Goal: Transaction & Acquisition: Purchase product/service

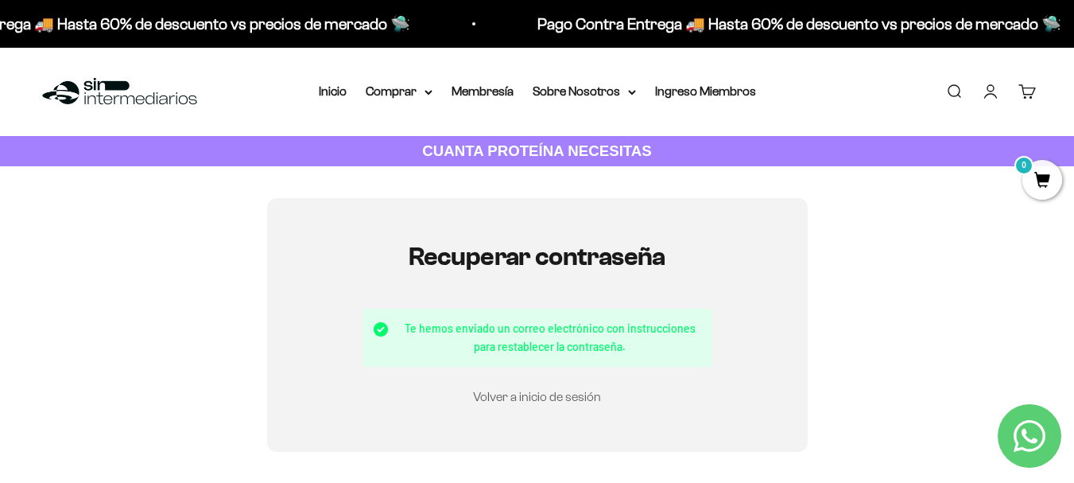
type input "[EMAIL_ADDRESS][DOMAIN_NAME]"
click at [547, 395] on link "Volver a inicio de sesión" at bounding box center [537, 397] width 128 height 14
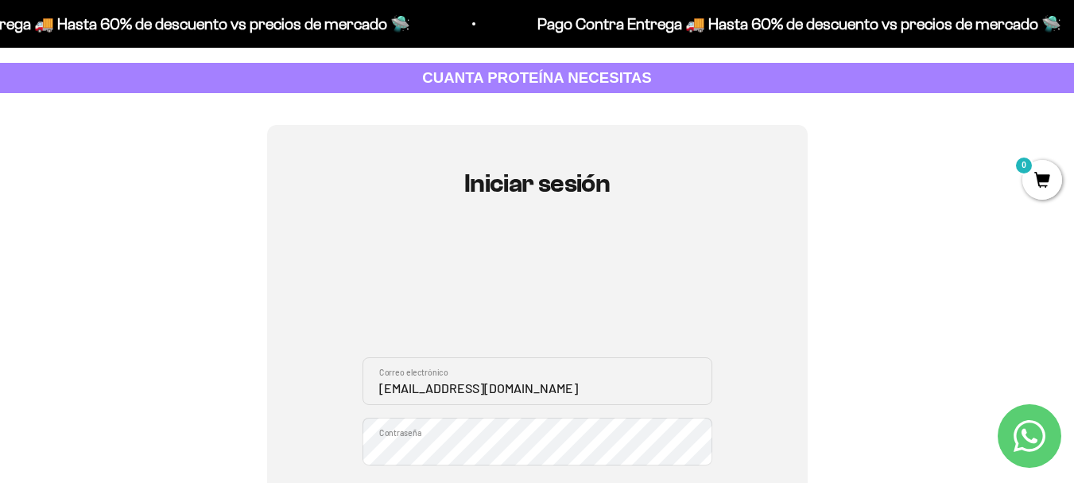
scroll to position [159, 0]
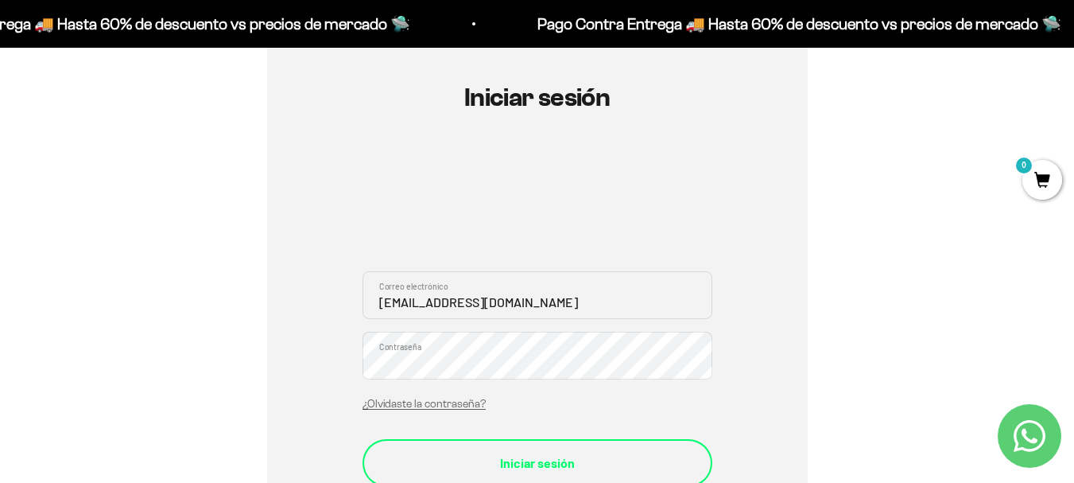
click at [518, 448] on button "Iniciar sesión" at bounding box center [538, 463] width 350 height 48
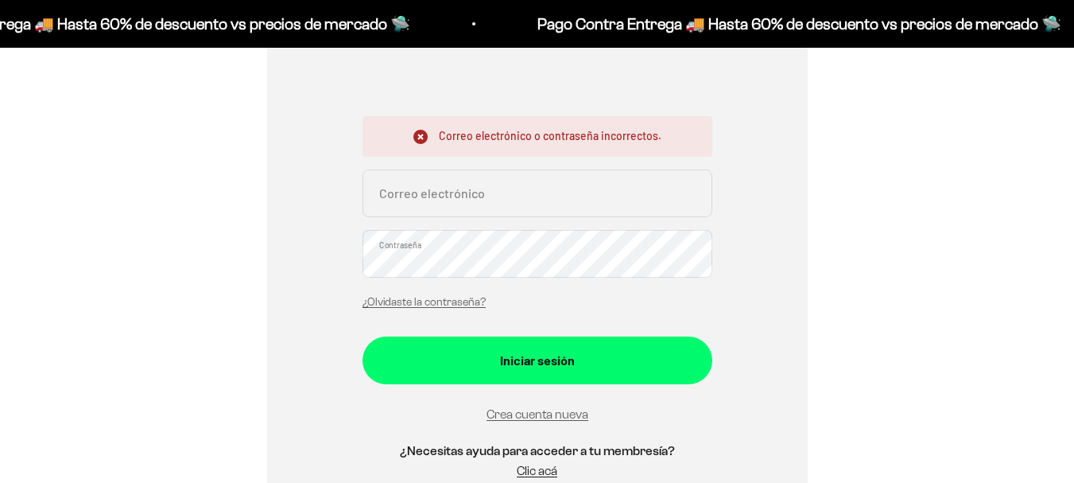
scroll to position [318, 0]
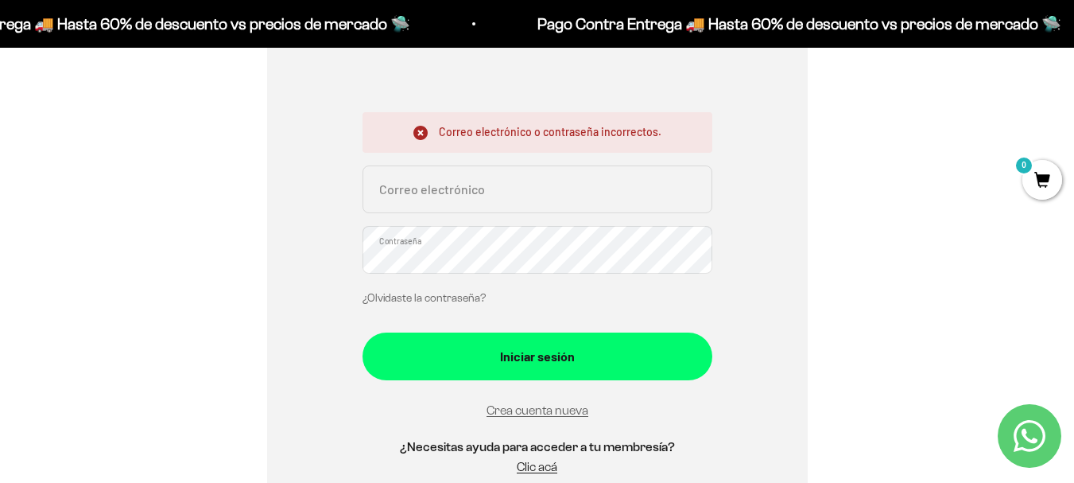
type input "montoyajuliana75@gmail.com"
click at [441, 299] on link "¿Olvidaste la contraseña?" at bounding box center [424, 298] width 123 height 12
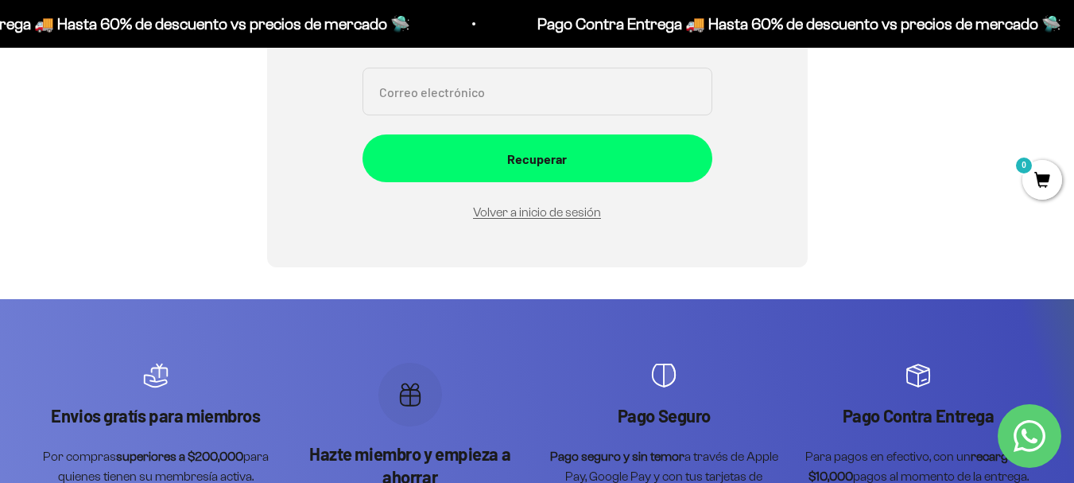
scroll to position [80, 0]
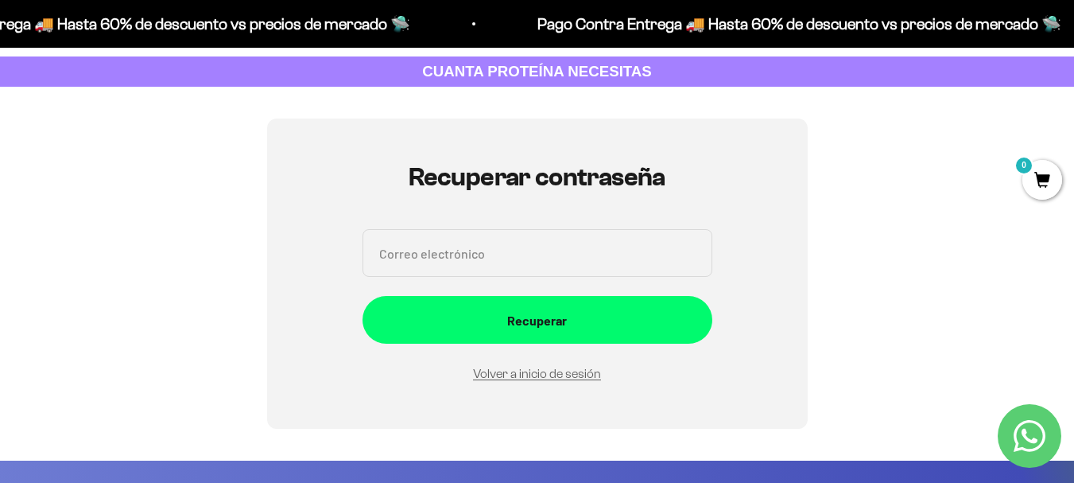
click at [454, 265] on input "Correo electrónico" at bounding box center [538, 253] width 350 height 48
type input "montoyajuliana75@gmail.com"
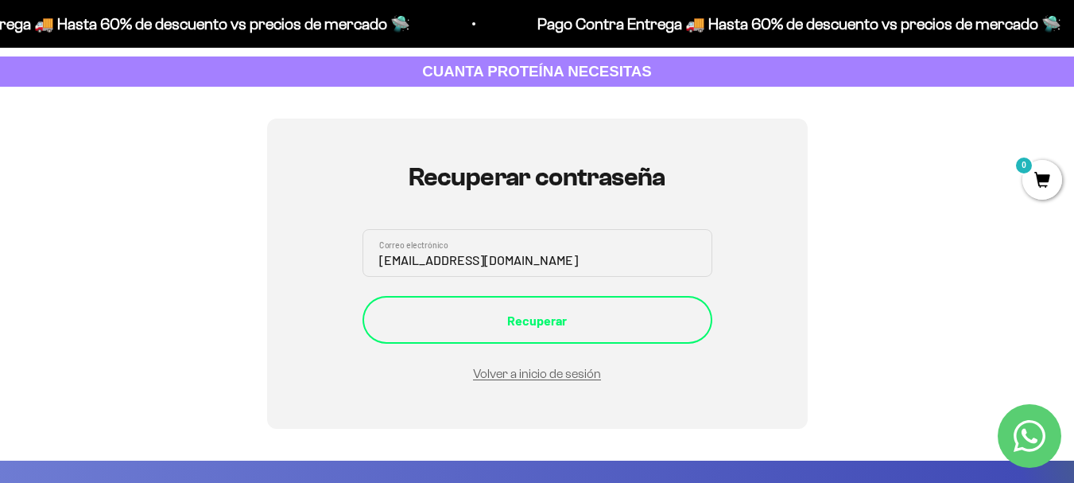
click at [549, 328] on div "Recuperar" at bounding box center [537, 320] width 286 height 21
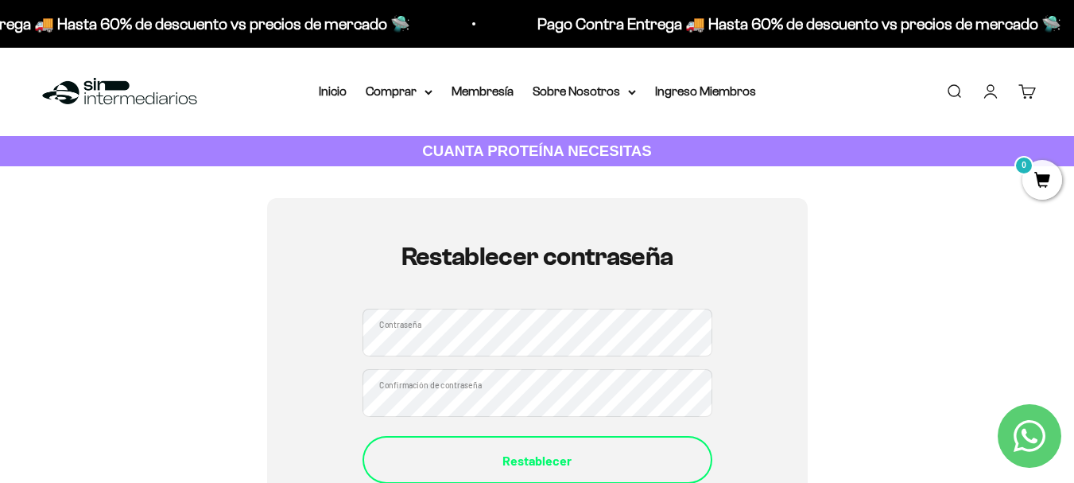
click at [459, 459] on div "Restablecer" at bounding box center [537, 460] width 286 height 21
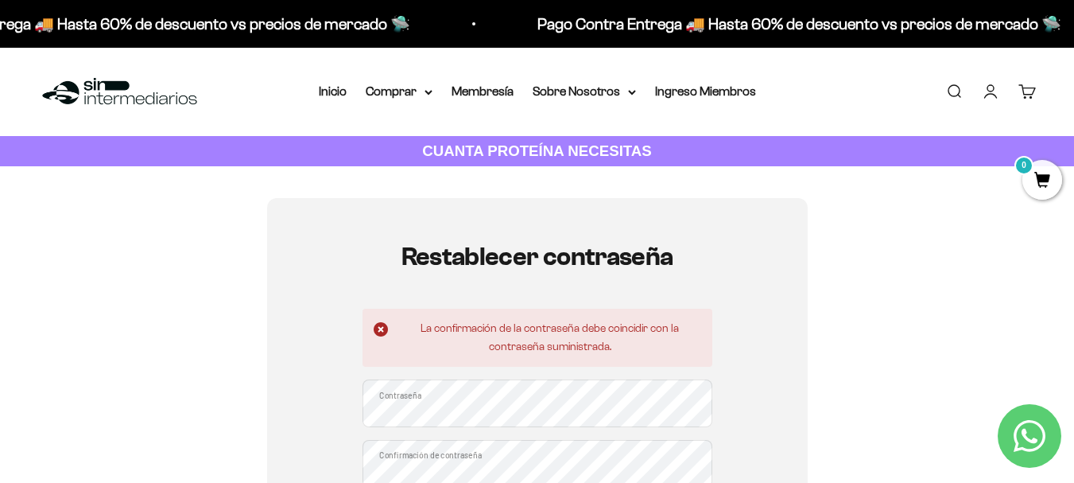
drag, startPoint x: 493, startPoint y: 399, endPoint x: 445, endPoint y: 379, distance: 51.7
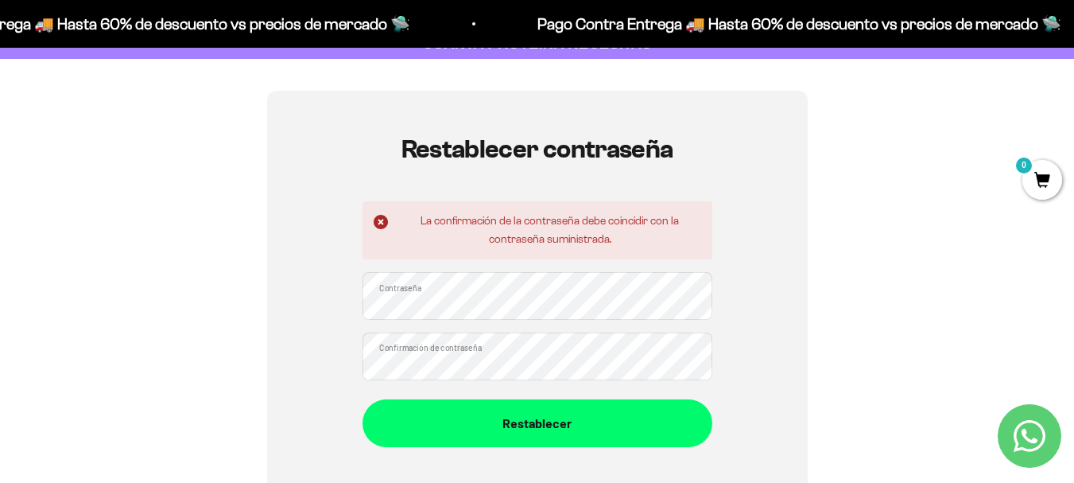
scroll to position [80, 0]
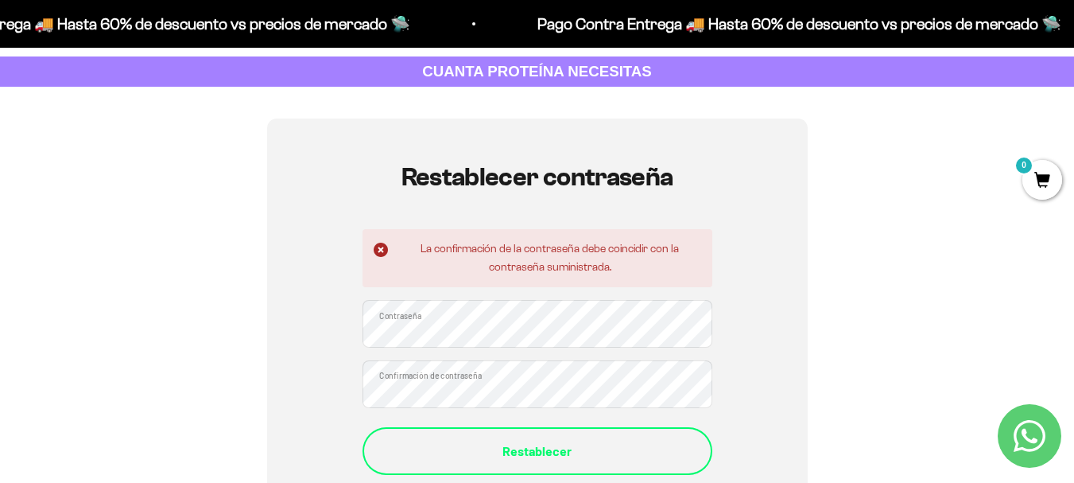
click at [427, 459] on div "Restablecer" at bounding box center [537, 451] width 286 height 21
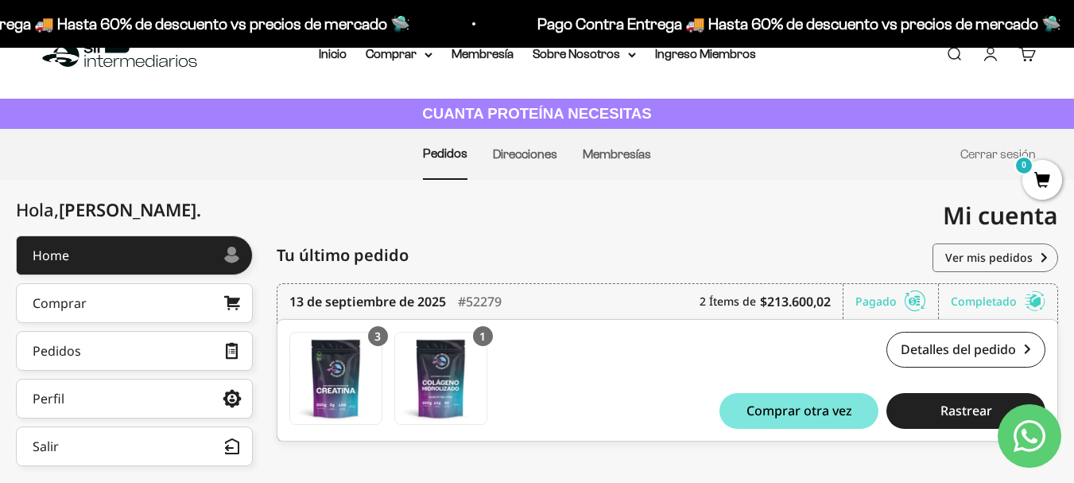
scroll to position [10, 0]
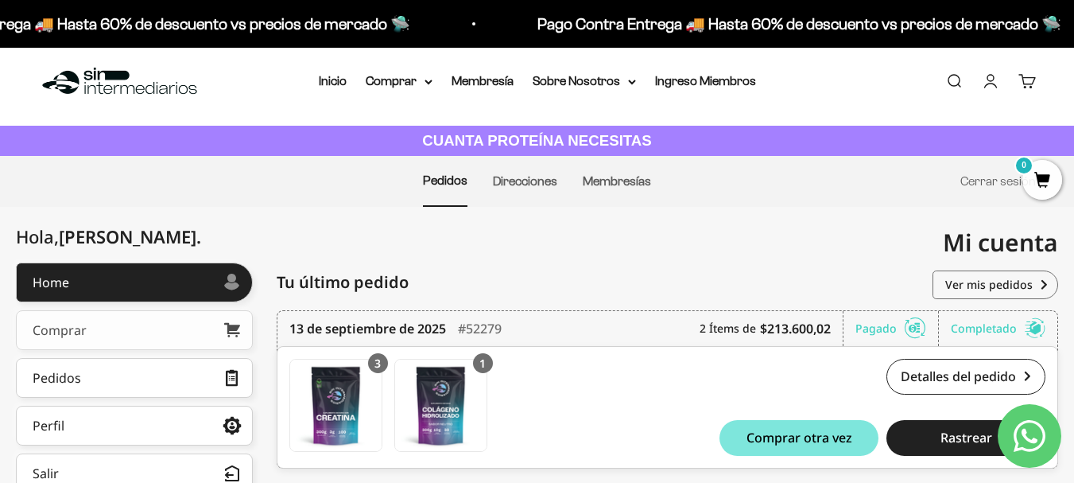
click at [165, 331] on link "Comprar" at bounding box center [134, 330] width 237 height 40
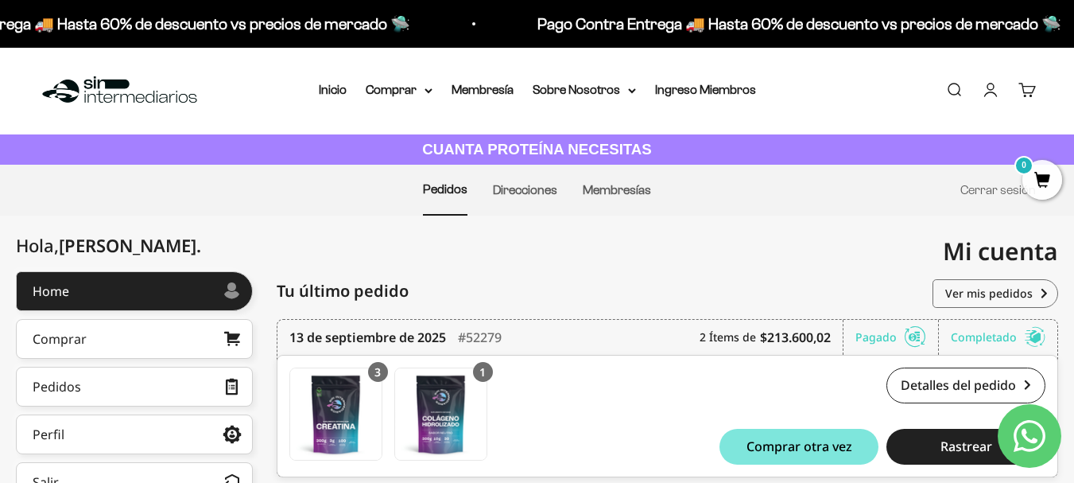
scroll to position [0, 0]
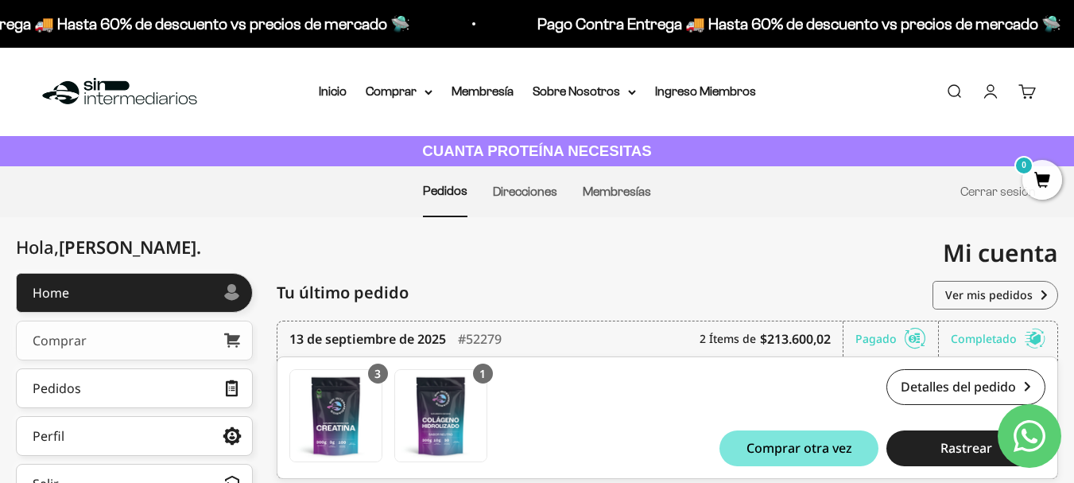
click at [99, 343] on link "Comprar" at bounding box center [134, 340] width 237 height 40
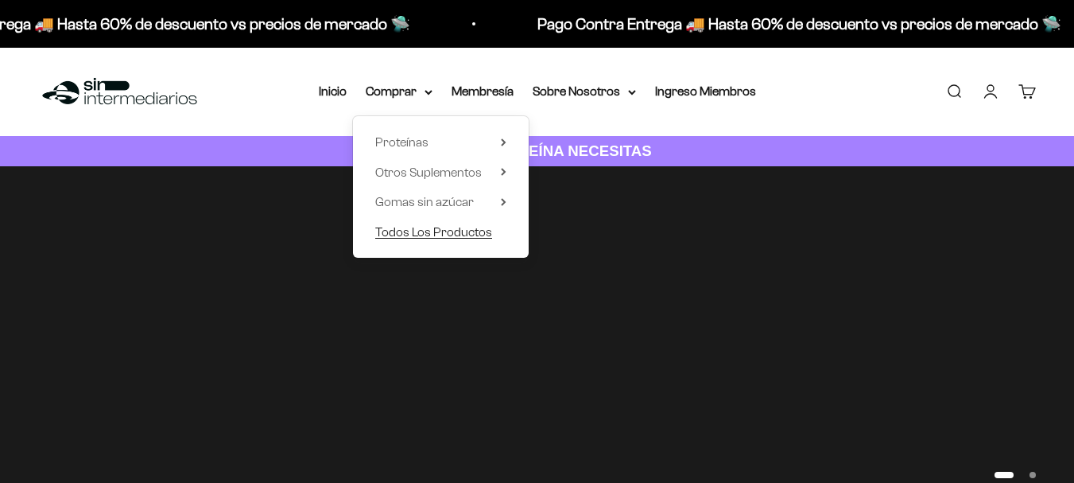
click at [428, 230] on span "Todos Los Productos" at bounding box center [433, 232] width 117 height 14
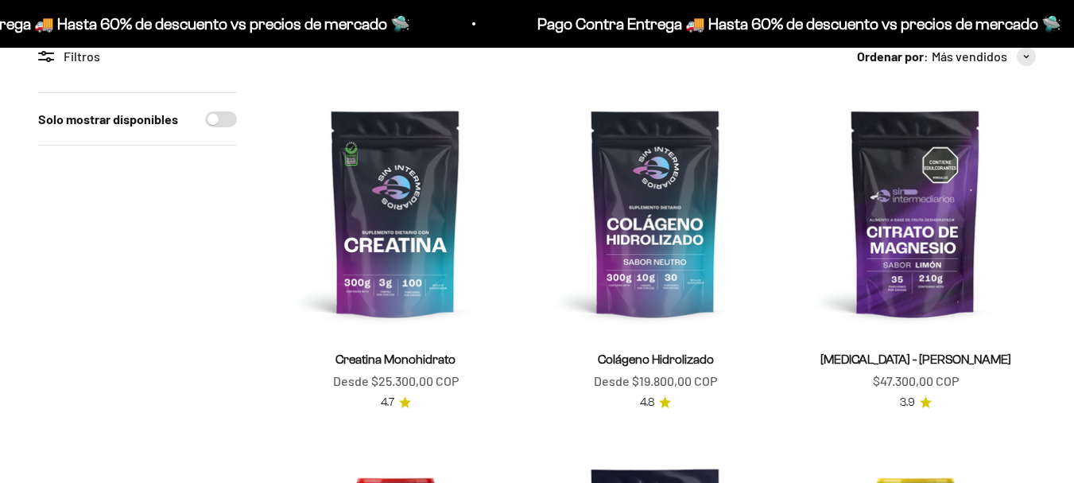
scroll to position [220, 0]
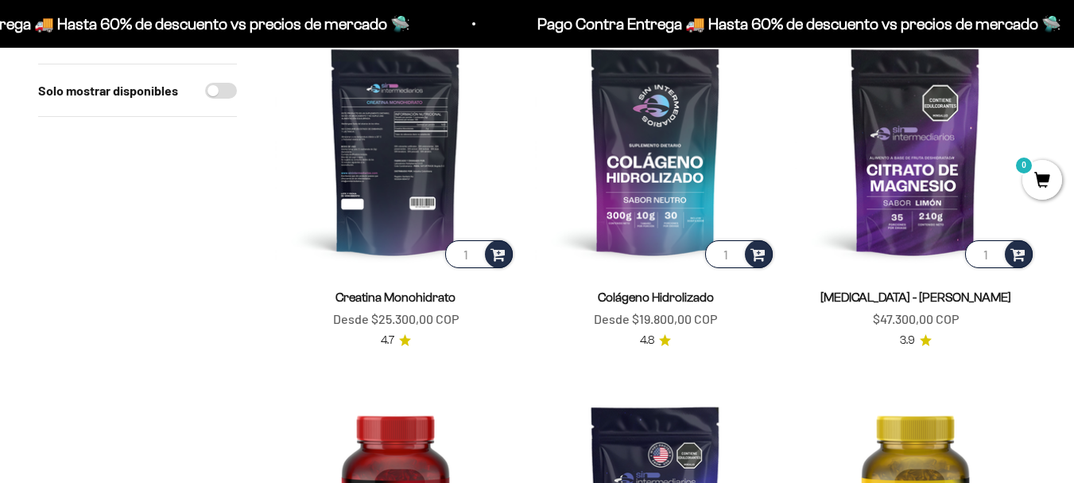
click at [391, 231] on img at bounding box center [395, 150] width 241 height 241
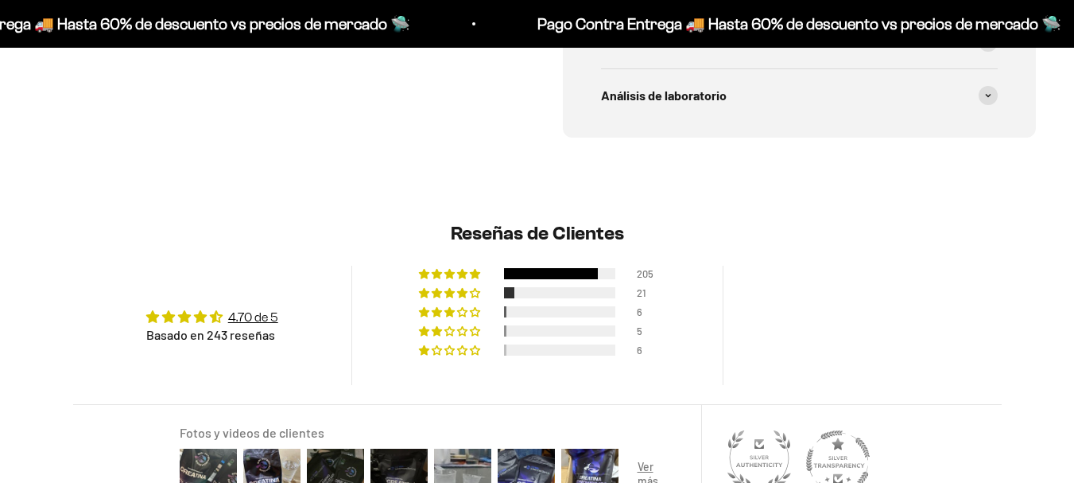
scroll to position [151, 0]
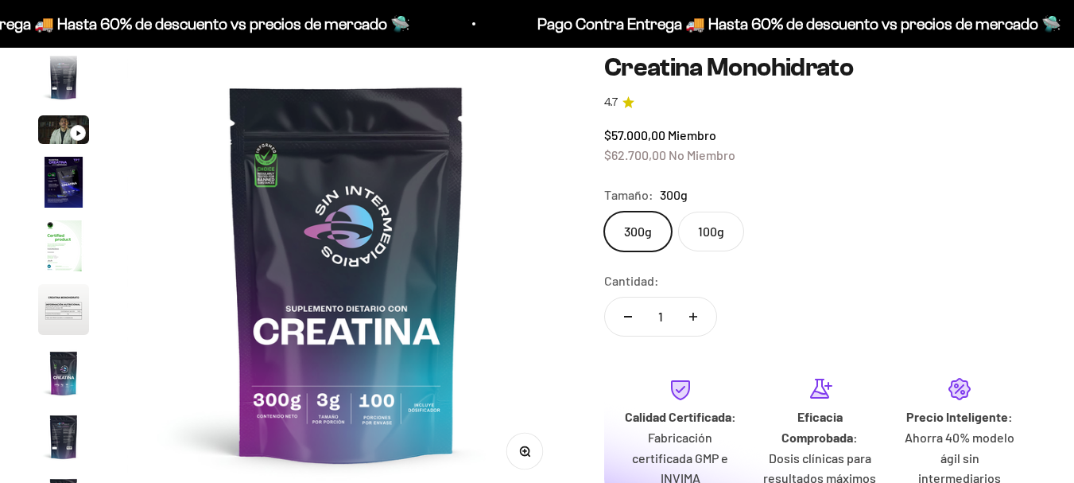
click at [714, 227] on label "100g" at bounding box center [711, 232] width 66 height 40
click at [604, 212] on input "100g" at bounding box center [604, 211] width 1 height 1
radio input "true"
click at [647, 227] on label "300g" at bounding box center [638, 232] width 68 height 40
click at [604, 212] on input "300g" at bounding box center [604, 211] width 1 height 1
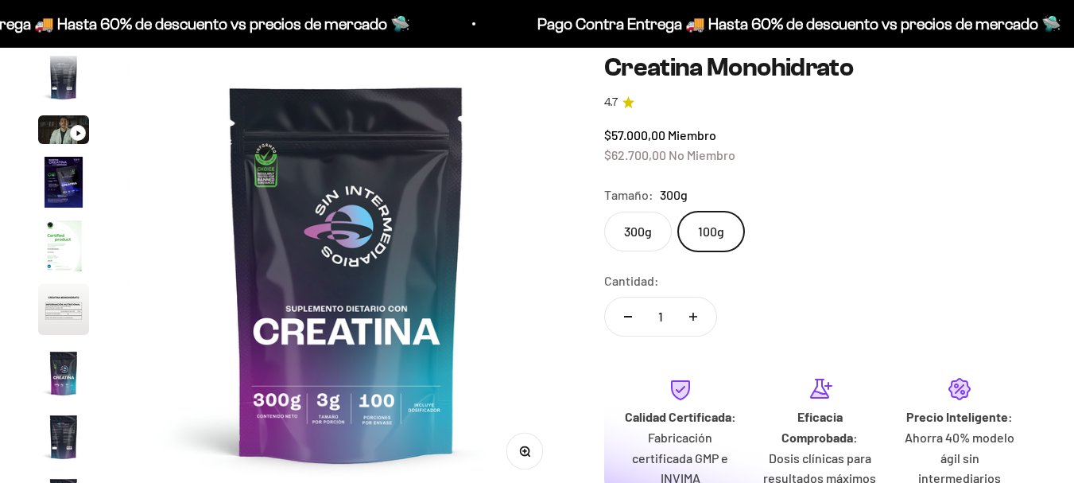
radio input "true"
click at [691, 312] on button "Aumentar cantidad" at bounding box center [693, 316] width 46 height 38
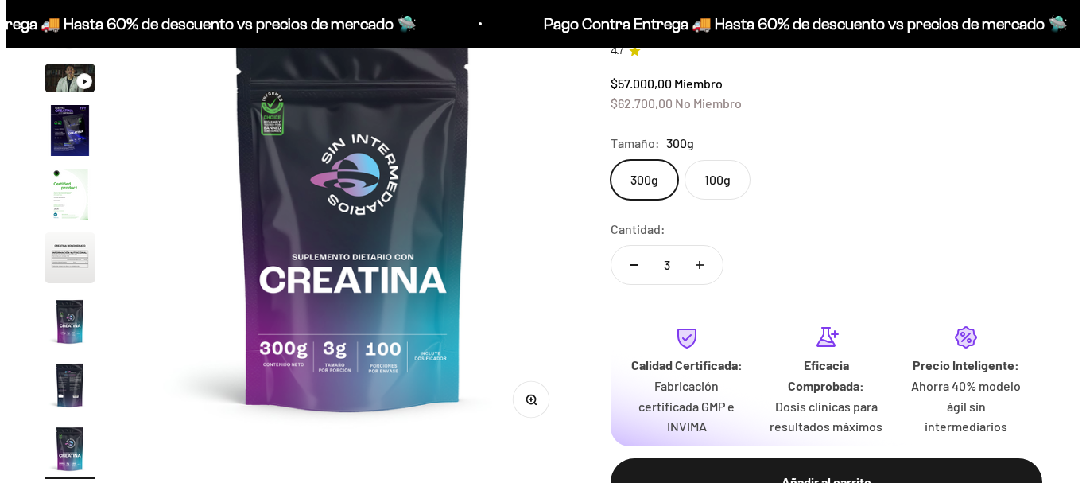
scroll to position [231, 0]
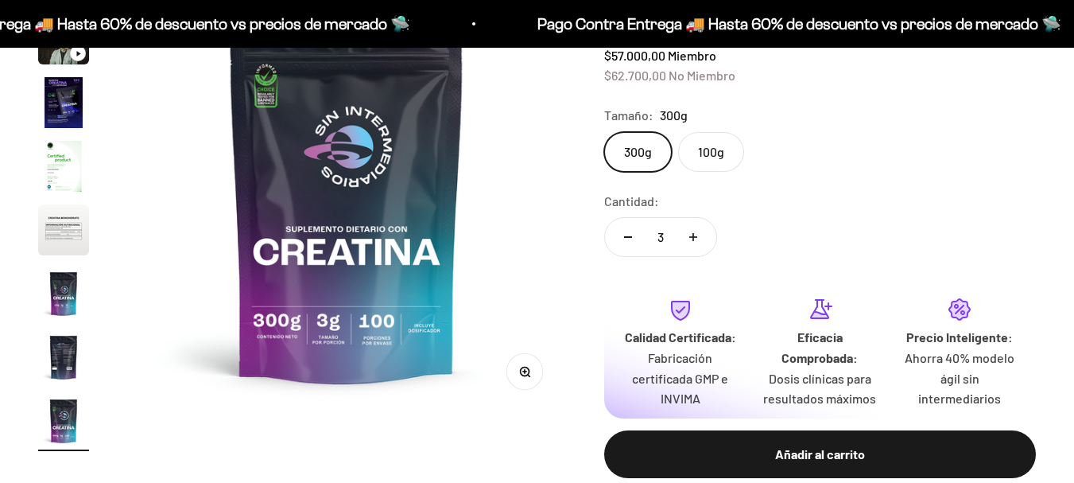
click at [693, 235] on icon "Aumentar cantidad" at bounding box center [693, 237] width 8 height 8
type input "4"
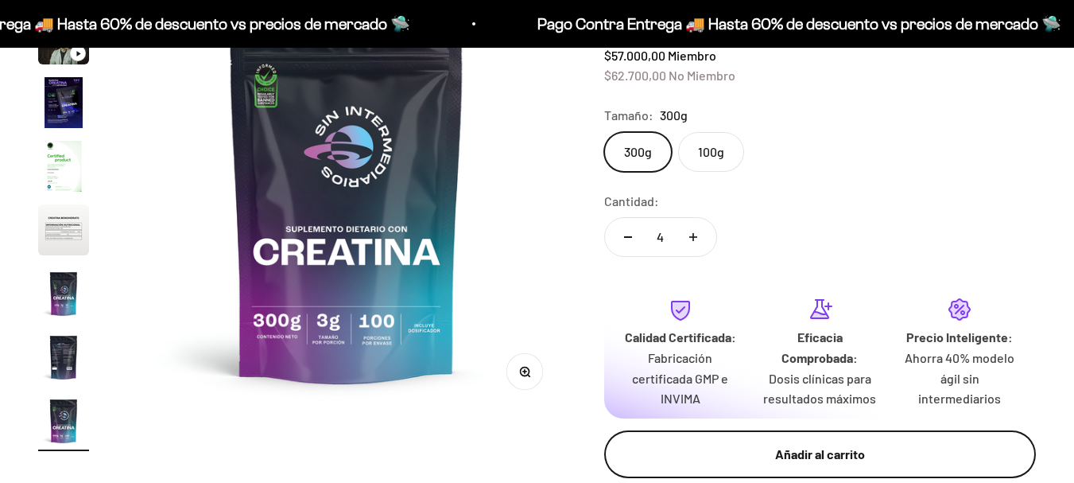
click at [782, 449] on div "Añadir al carrito" at bounding box center [820, 454] width 368 height 21
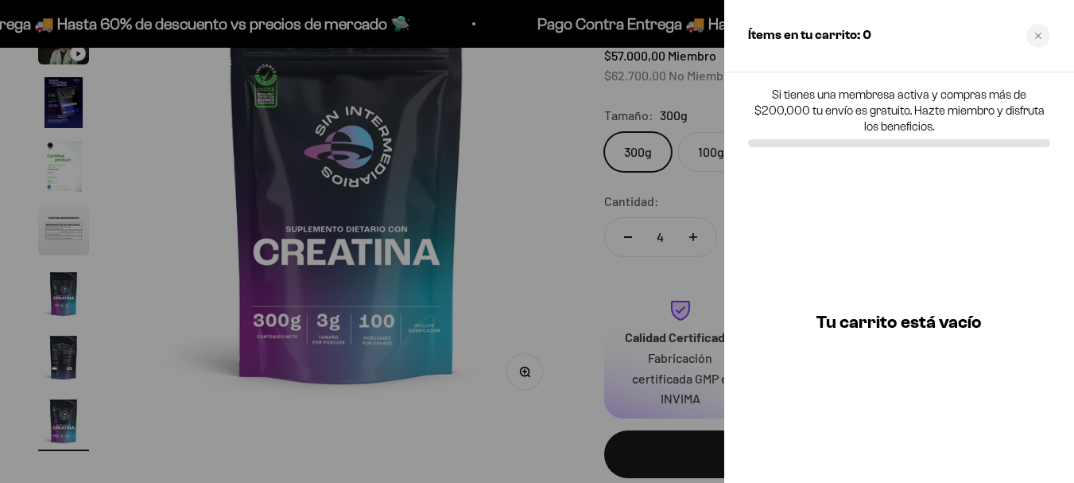
scroll to position [0, 3640]
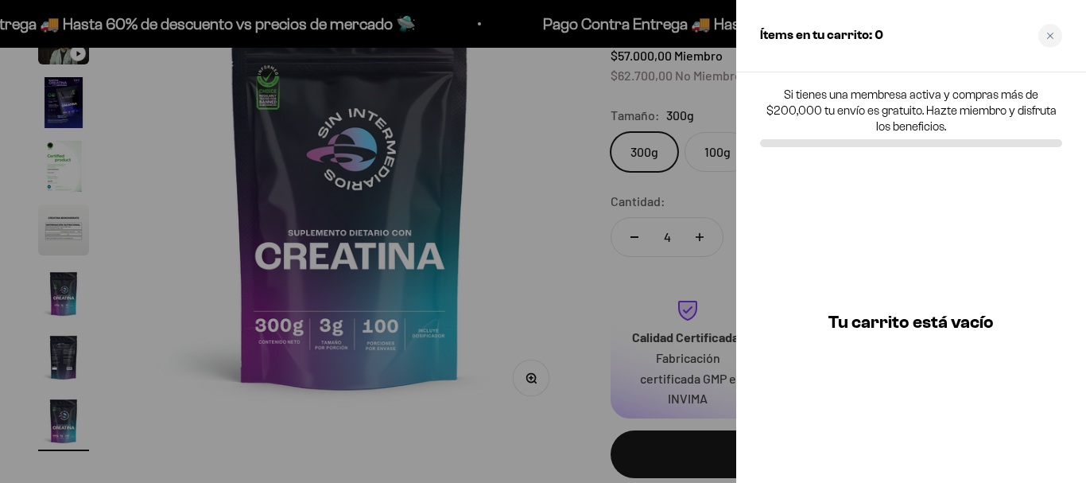
drag, startPoint x: 564, startPoint y: 176, endPoint x: 745, endPoint y: 93, distance: 199.3
click at [564, 175] on div at bounding box center [543, 241] width 1086 height 483
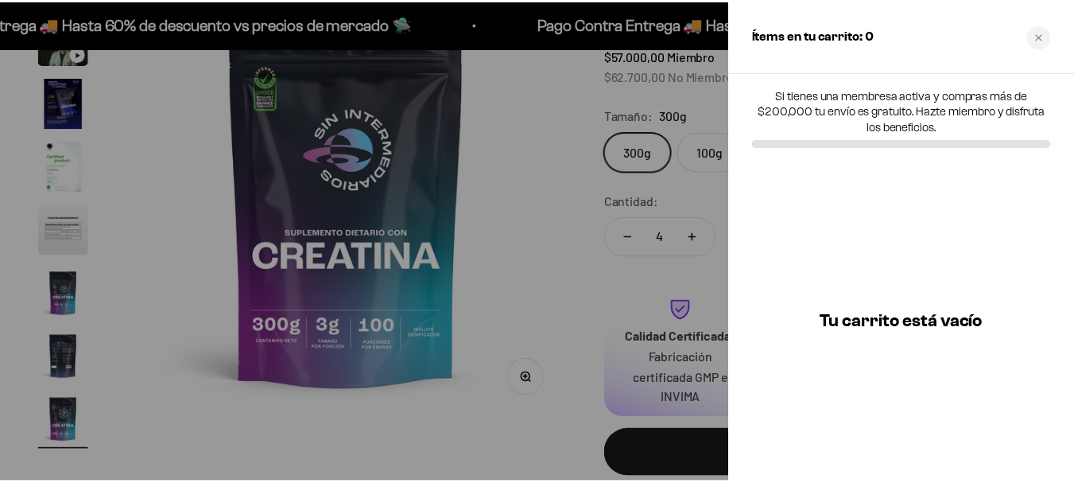
scroll to position [0, 3587]
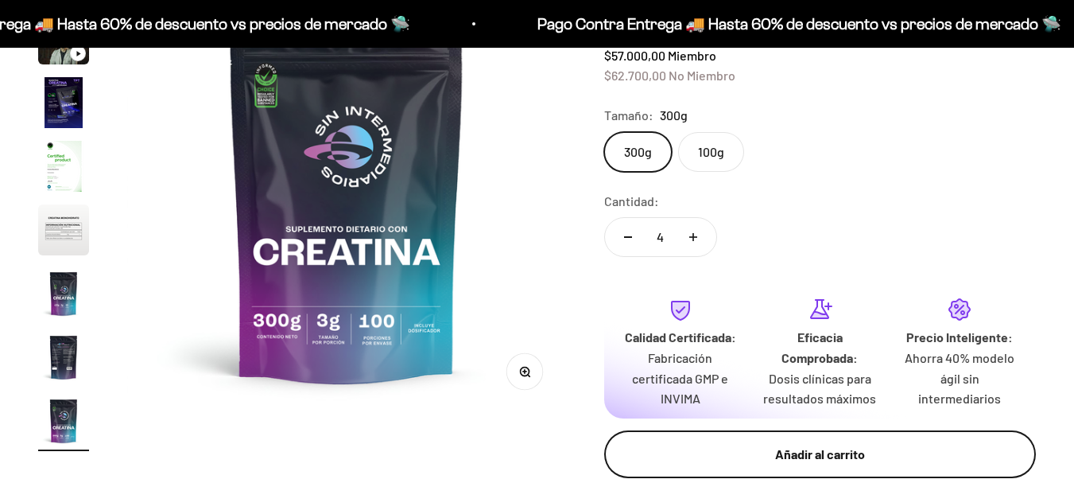
click at [836, 461] on div "Añadir al carrito" at bounding box center [820, 454] width 368 height 21
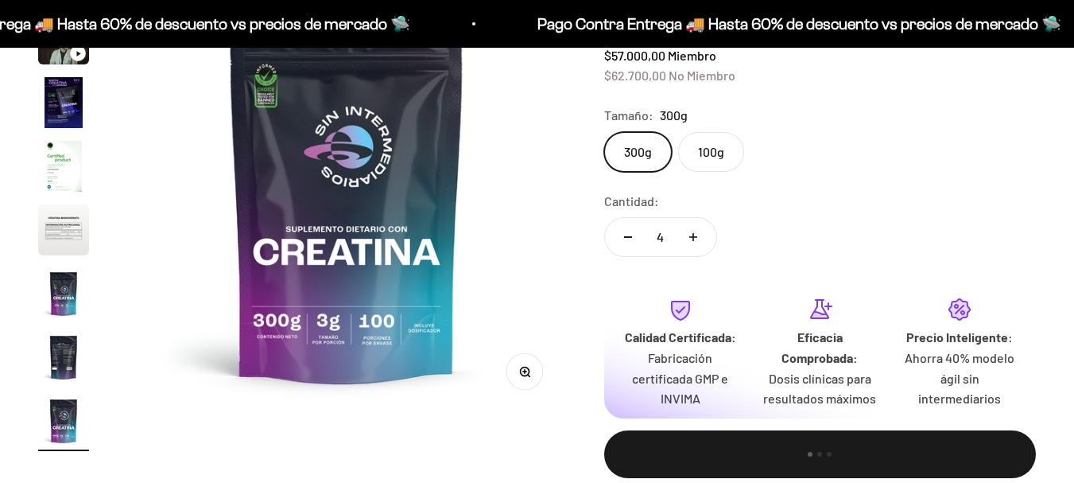
click at [779, 88] on safe-sticky "Creatina Monohidrato 4.7 $57.000,00 Miembro $62.700,00 No Miembro Calidad de lí…" at bounding box center [820, 239] width 432 height 530
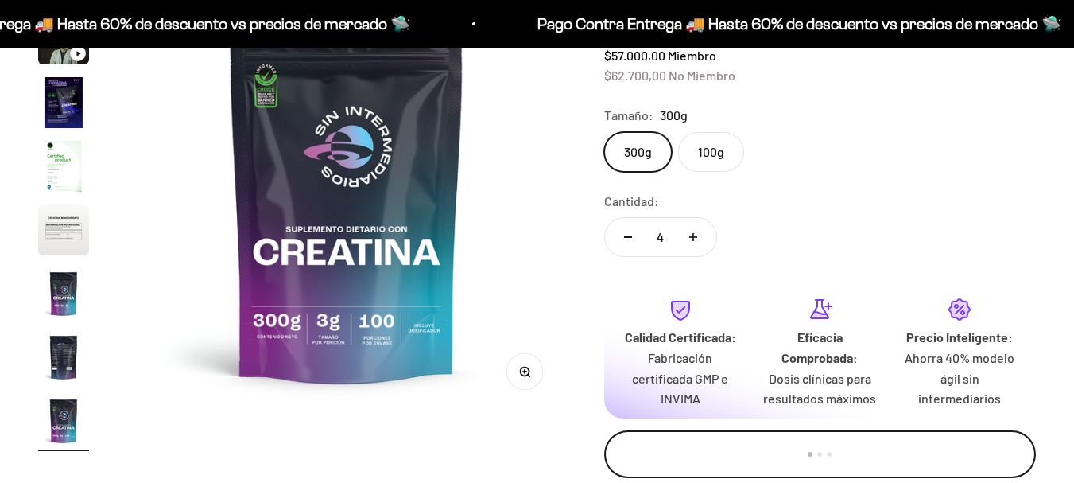
click at [880, 453] on div "Añadir al carrito" at bounding box center [820, 446] width 368 height 21
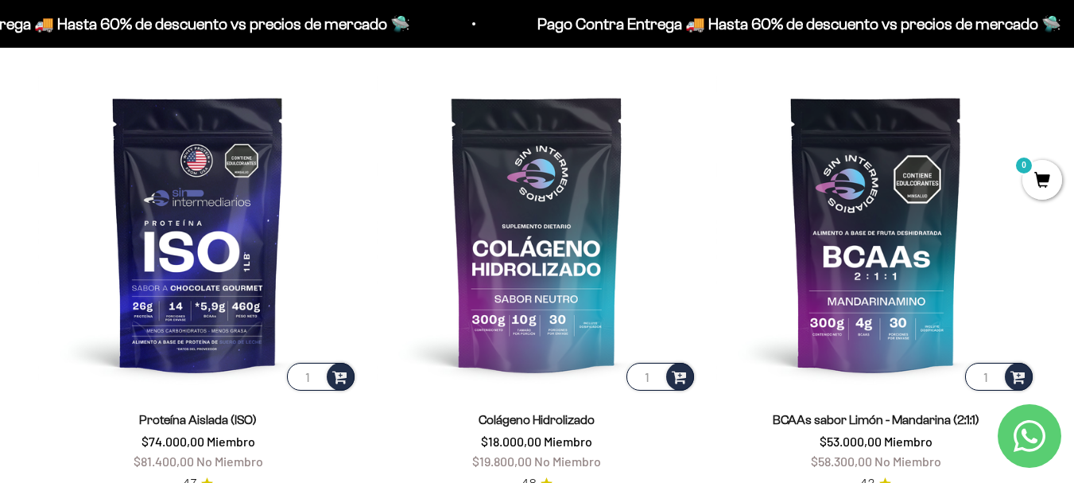
scroll to position [632, 0]
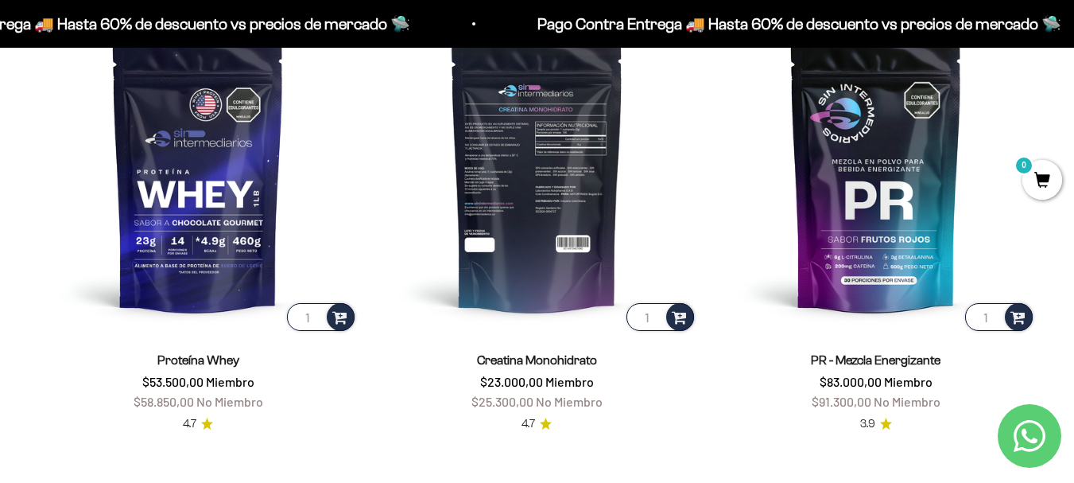
click at [515, 207] on img at bounding box center [537, 174] width 320 height 320
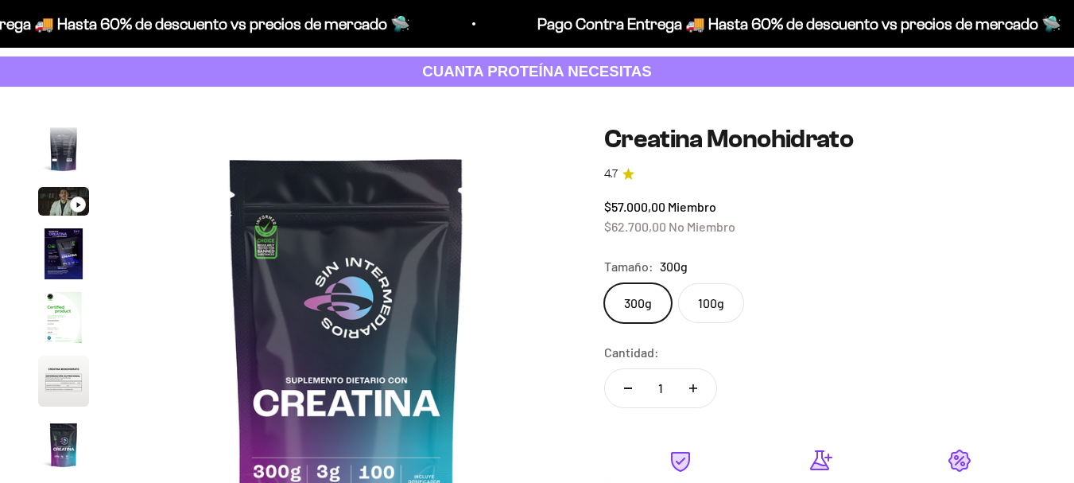
scroll to position [0, 3587]
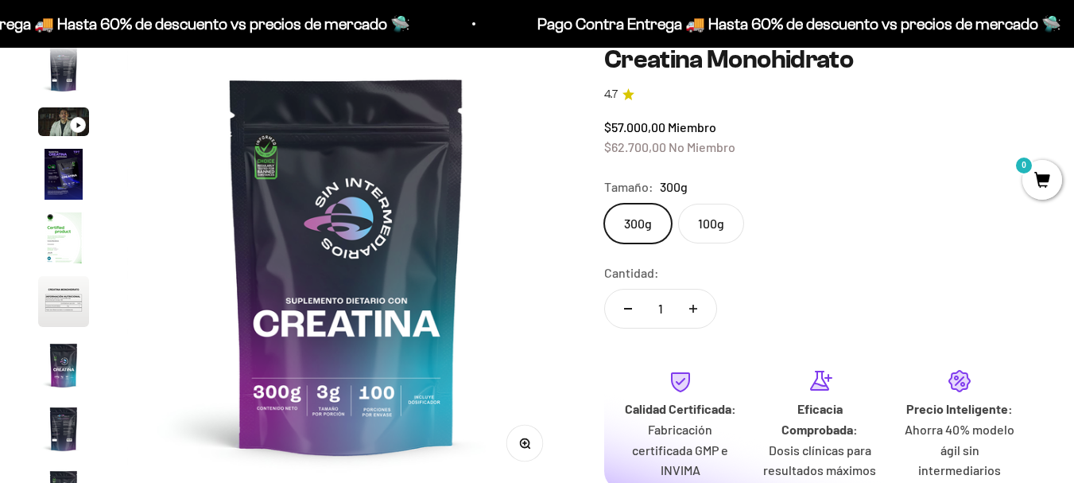
click at [715, 223] on label "100g" at bounding box center [711, 224] width 66 height 40
click at [604, 204] on input "100g" at bounding box center [604, 203] width 1 height 1
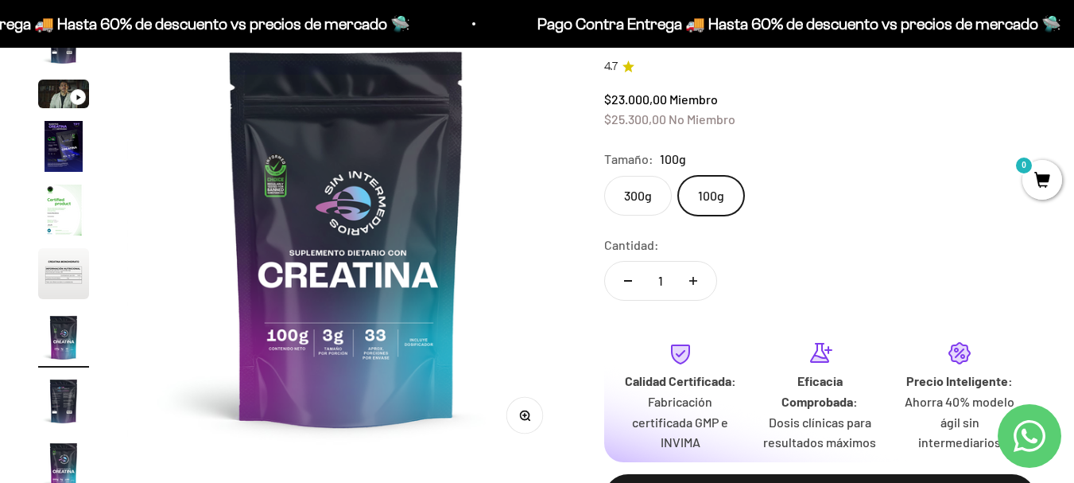
scroll to position [159, 0]
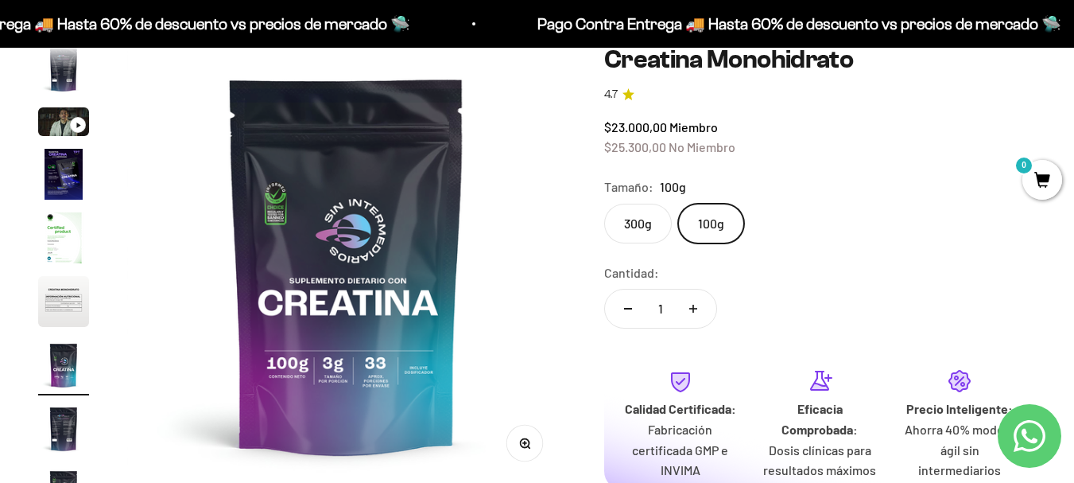
click at [639, 223] on label "300g" at bounding box center [638, 224] width 68 height 40
click at [604, 204] on input "300g" at bounding box center [604, 203] width 1 height 1
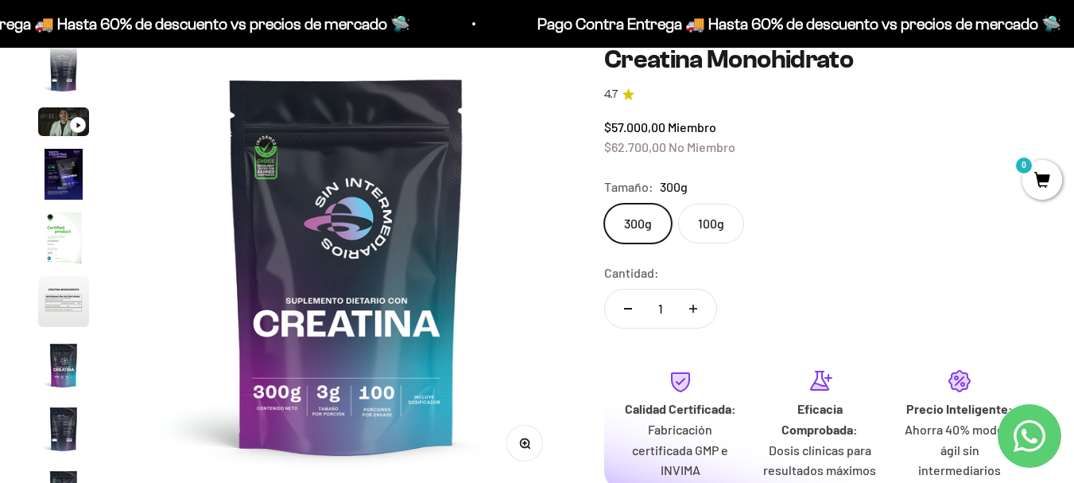
click at [703, 239] on label "100g" at bounding box center [711, 224] width 66 height 40
click at [604, 204] on input "100g" at bounding box center [604, 203] width 1 height 1
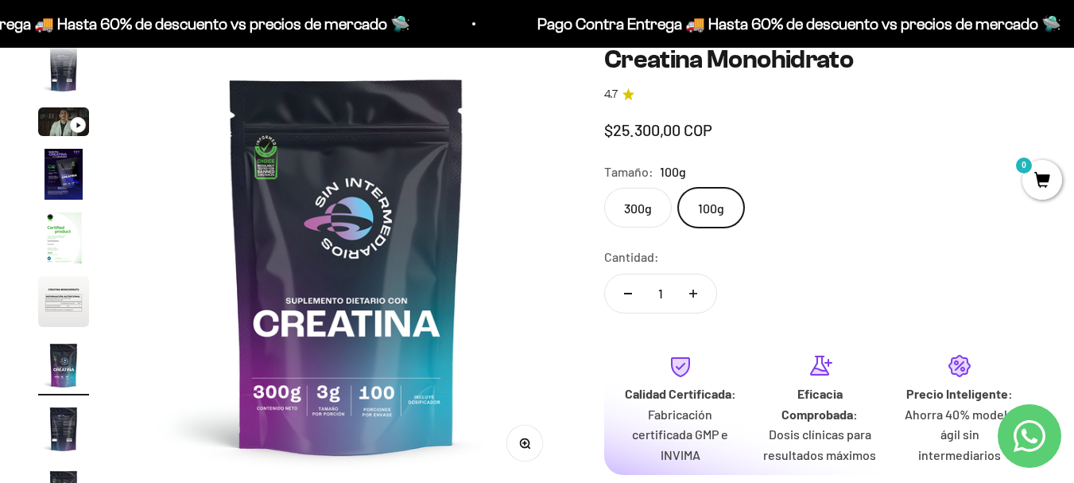
scroll to position [0, 2690]
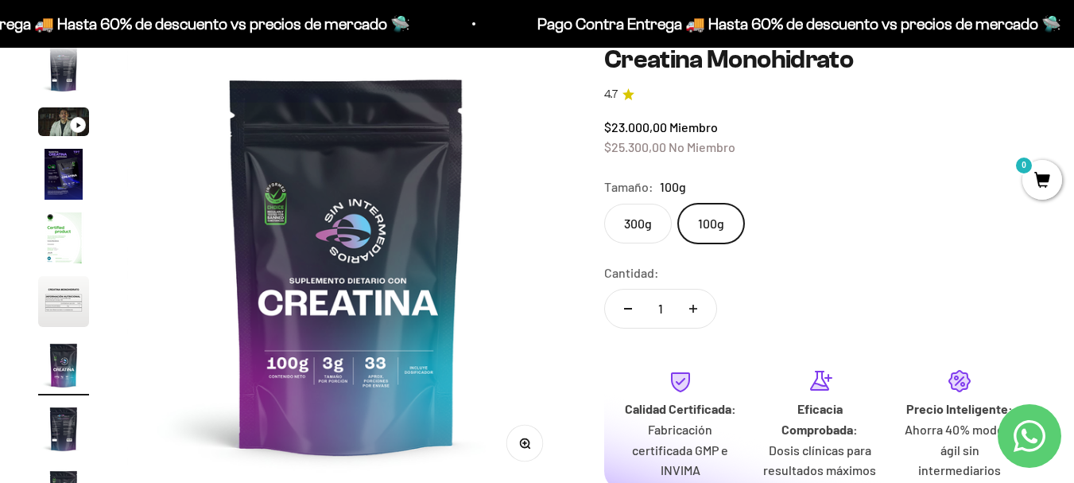
click at [647, 229] on label "300g" at bounding box center [638, 224] width 68 height 40
click at [604, 204] on input "300g" at bounding box center [604, 203] width 1 height 1
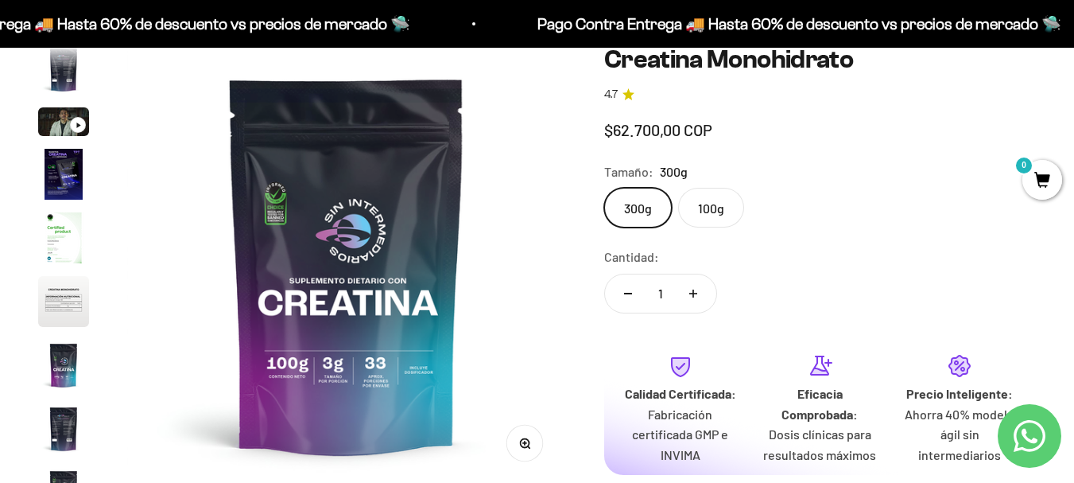
scroll to position [0, 3587]
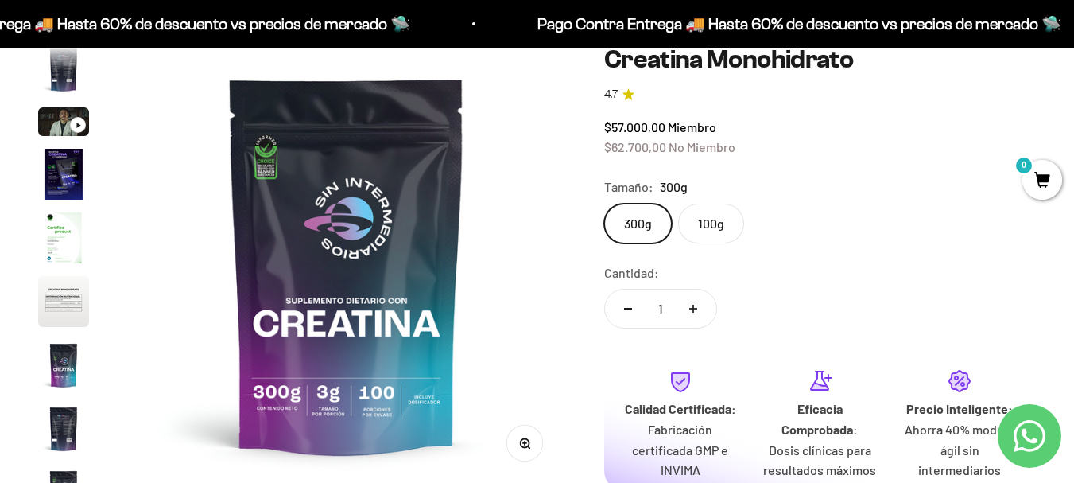
click at [698, 304] on button "Aumentar cantidad" at bounding box center [693, 308] width 46 height 38
click at [697, 304] on button "Aumentar cantidad" at bounding box center [693, 308] width 46 height 38
type input "4"
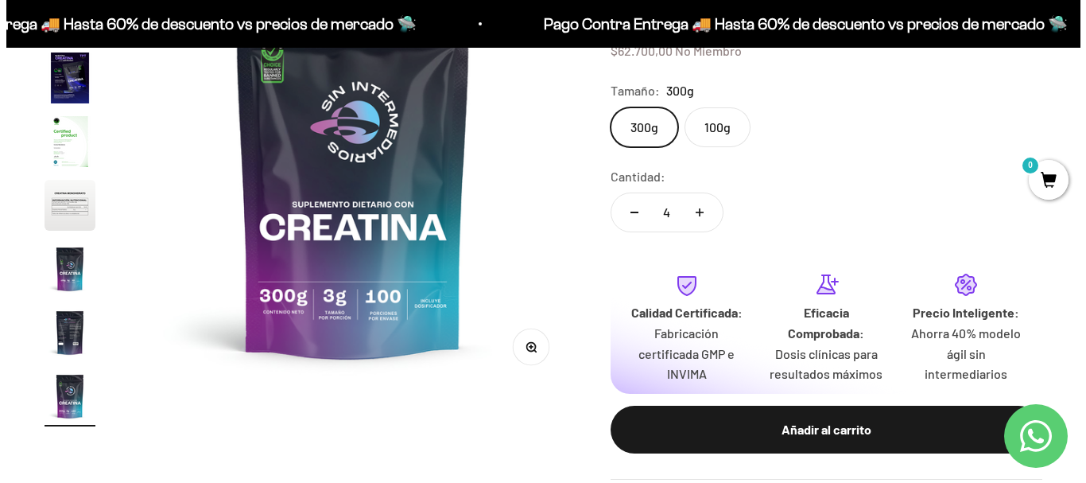
scroll to position [318, 0]
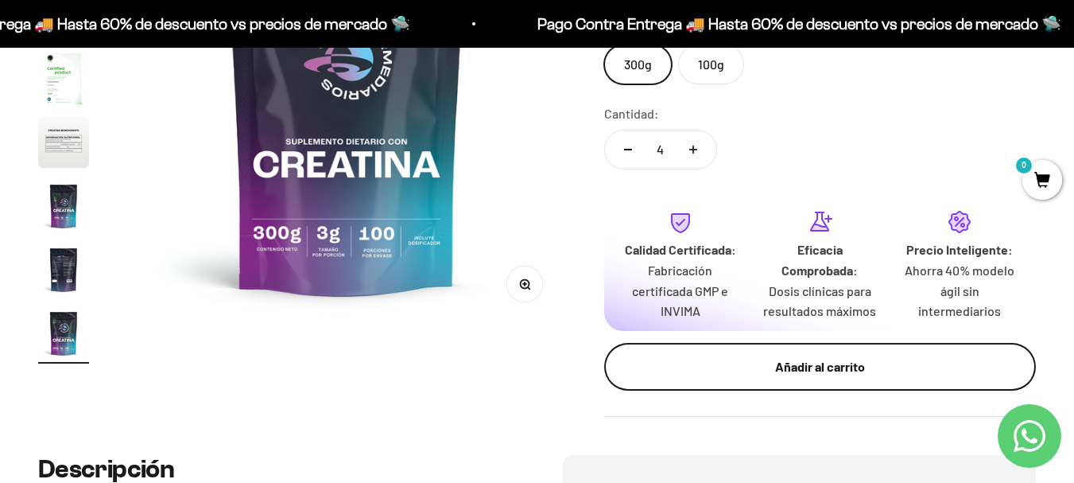
click at [797, 390] on button "Añadir al carrito" at bounding box center [820, 367] width 432 height 48
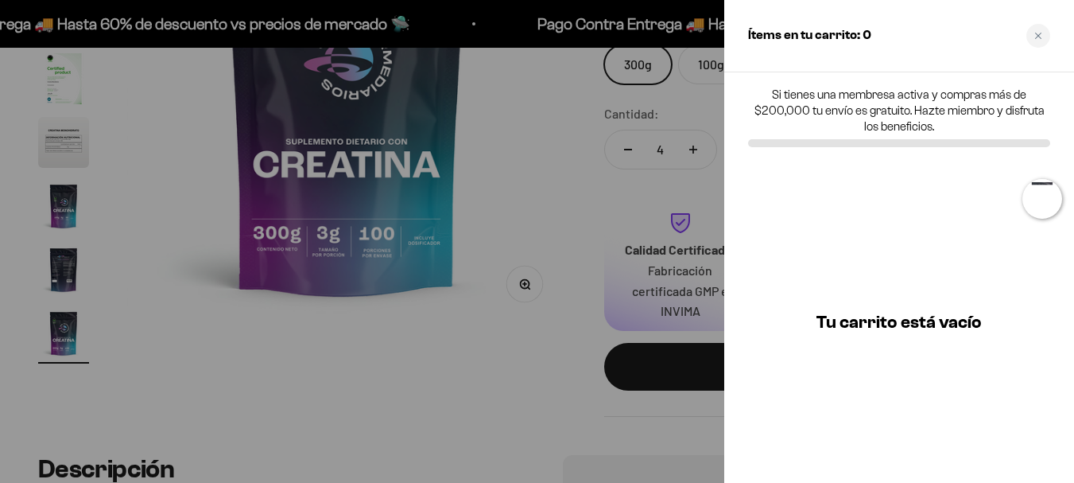
scroll to position [0, 3640]
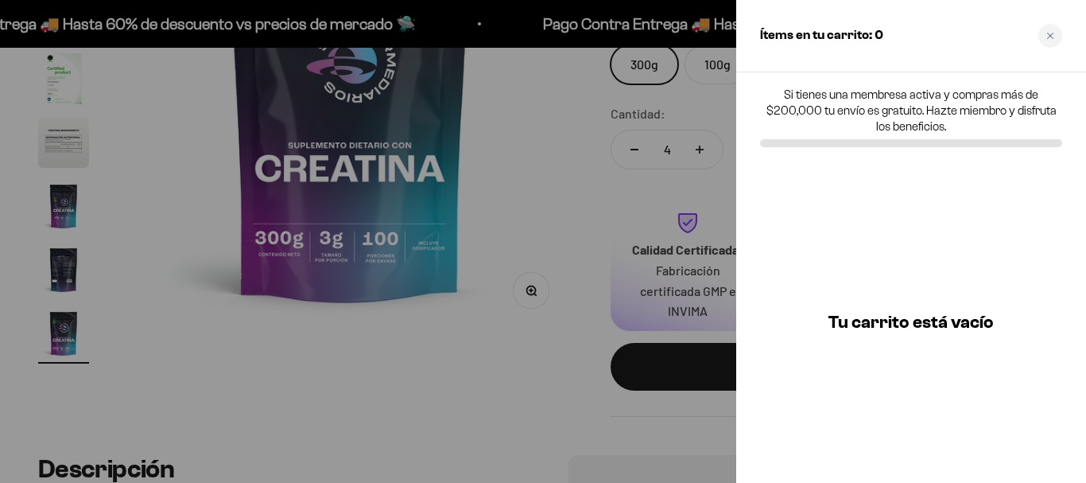
click at [677, 348] on div at bounding box center [543, 241] width 1086 height 483
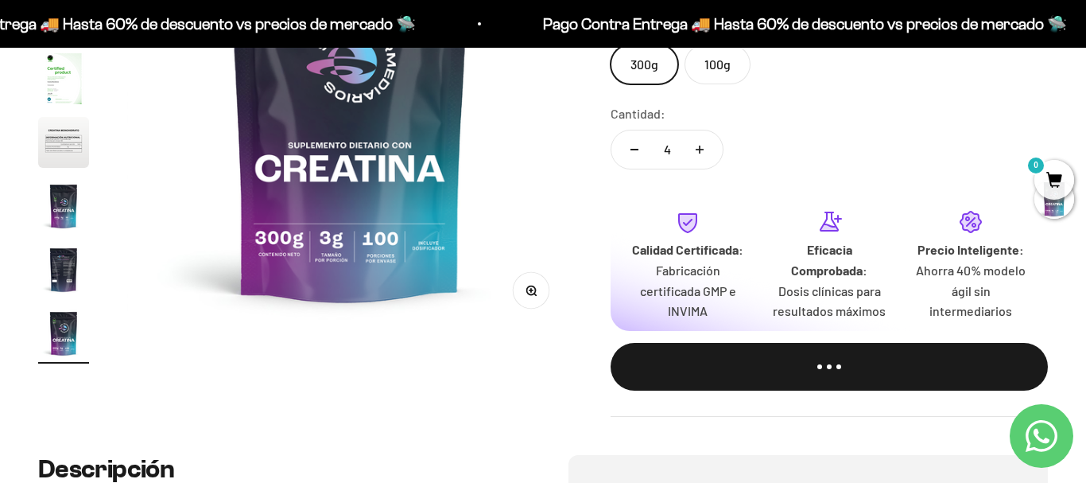
scroll to position [0, 3587]
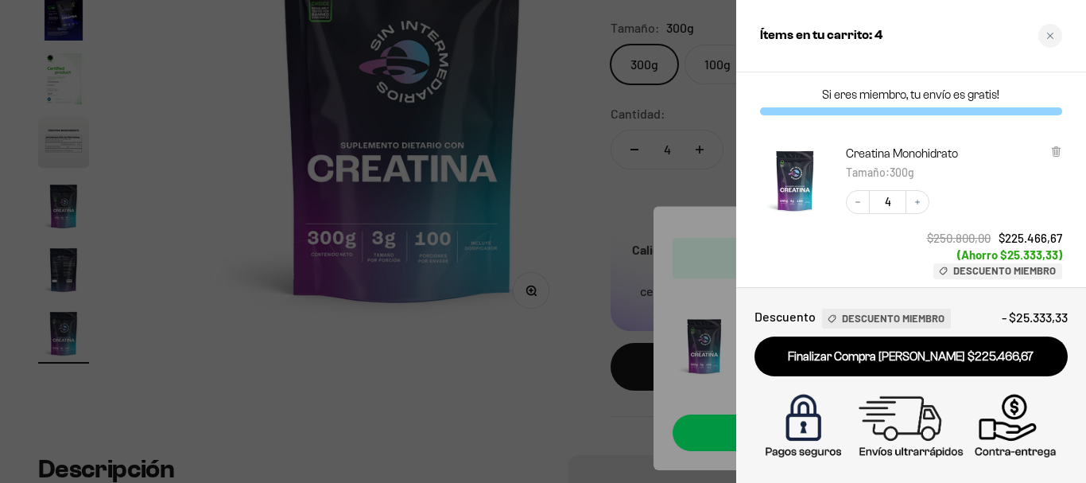
scroll to position [0, 3640]
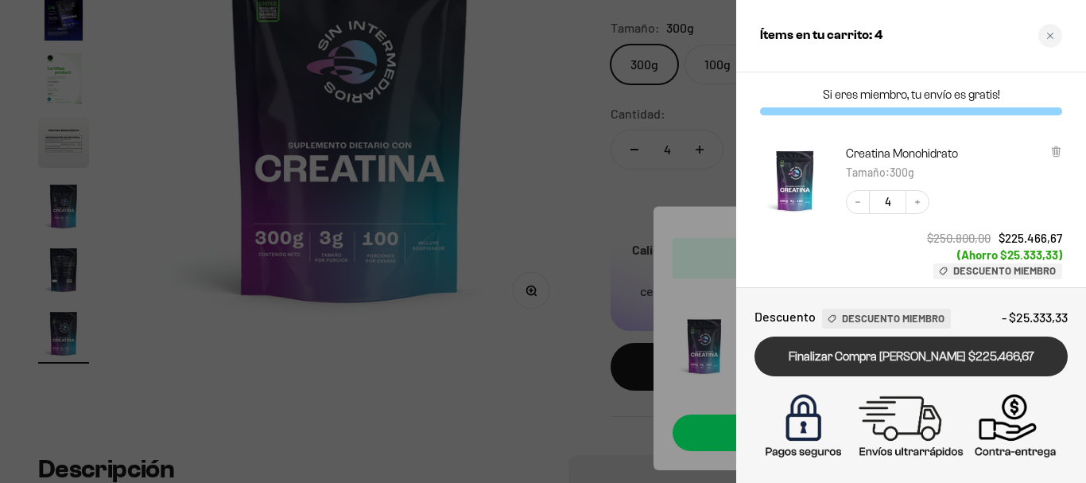
click at [911, 358] on link "Finalizar Compra Segura $225.466,67" at bounding box center [911, 356] width 313 height 41
